Goal: Navigation & Orientation: Find specific page/section

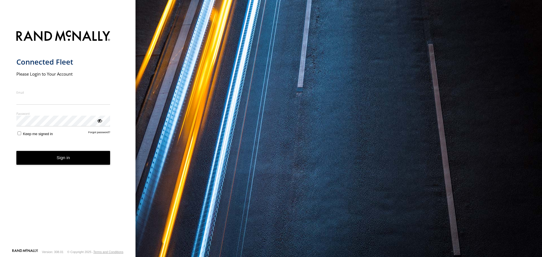
type input "**********"
click at [88, 160] on button "Sign in" at bounding box center [63, 158] width 94 height 14
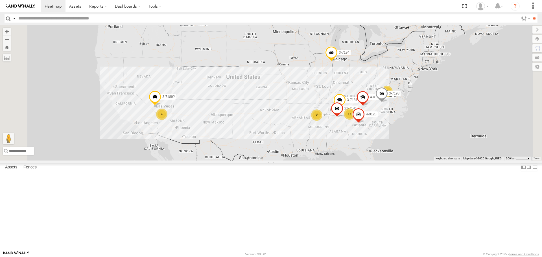
click at [0, 0] on div "3-7181" at bounding box center [0, 0] width 0 height 0
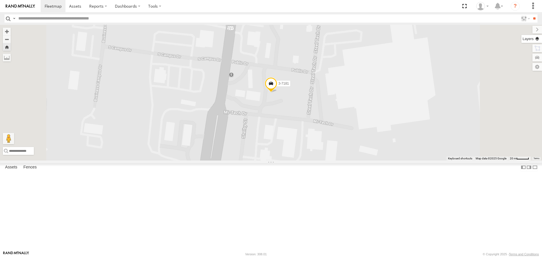
click at [536, 35] on label at bounding box center [531, 39] width 21 height 8
click at [0, 0] on span "Overlays" at bounding box center [0, 0] width 0 height 0
click at [0, 0] on span "Basemaps" at bounding box center [0, 0] width 0 height 0
click at [0, 0] on span "Terrain" at bounding box center [0, 0] width 0 height 0
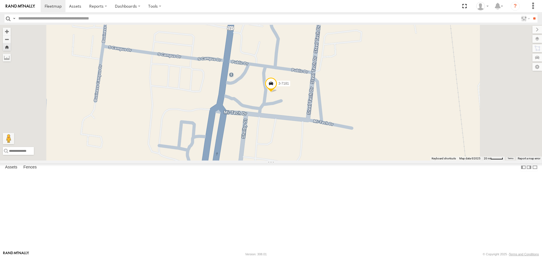
click at [0, 0] on span "Satellite" at bounding box center [0, 0] width 0 height 0
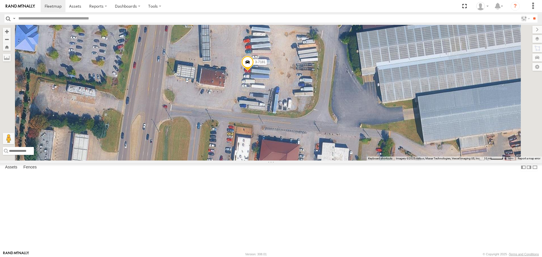
drag, startPoint x: 331, startPoint y: 99, endPoint x: 324, endPoint y: 125, distance: 26.4
click at [324, 125] on div "3-7181" at bounding box center [271, 92] width 542 height 135
